Goal: Transaction & Acquisition: Purchase product/service

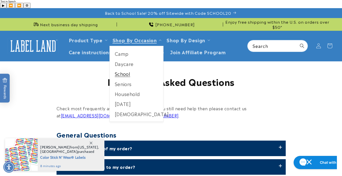
click at [133, 69] on link "School" at bounding box center [137, 74] width 54 height 10
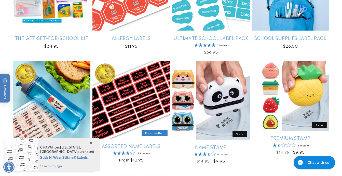
click at [225, 144] on link "Name Stamp" at bounding box center [211, 147] width 78 height 6
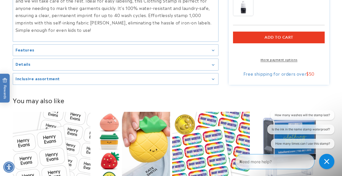
scroll to position [499, 0]
